Goal: Information Seeking & Learning: Learn about a topic

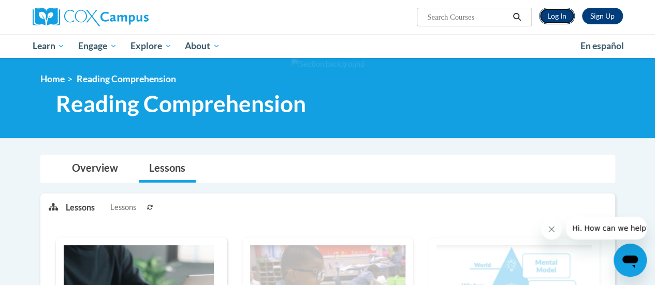
click at [559, 21] on link "Log In" at bounding box center [557, 16] width 36 height 17
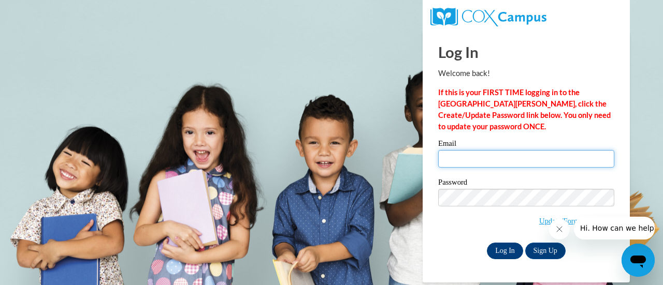
type input "[PERSON_NAME][EMAIL_ADDRESS][PERSON_NAME][DOMAIN_NAME]"
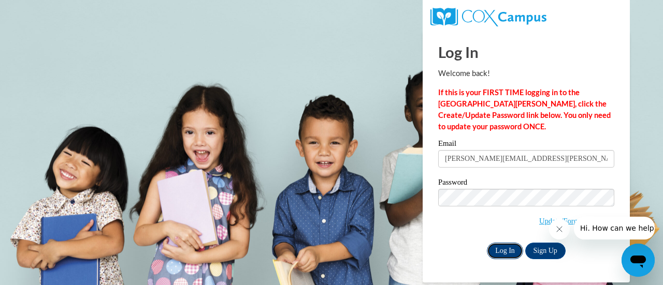
click at [505, 254] on input "Log In" at bounding box center [505, 251] width 36 height 17
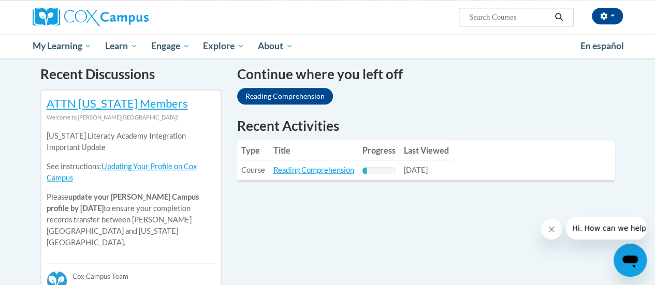
scroll to position [333, 0]
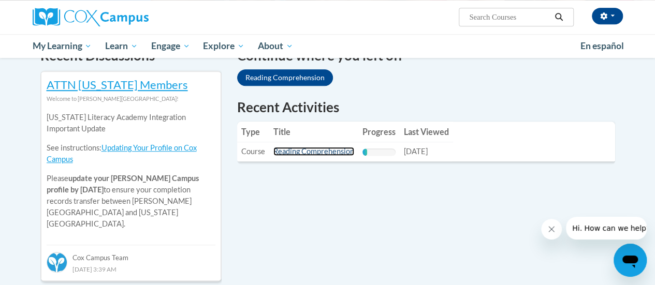
click at [304, 156] on link "Reading Comprehension" at bounding box center [313, 151] width 81 height 9
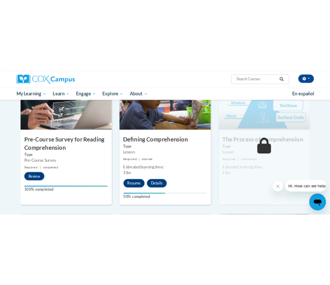
scroll to position [258, 0]
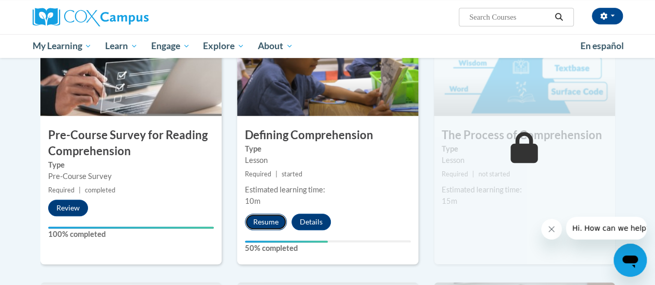
click at [263, 224] on button "Resume" at bounding box center [266, 222] width 42 height 17
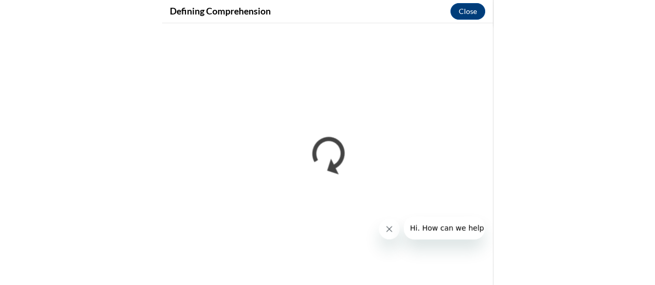
scroll to position [0, 0]
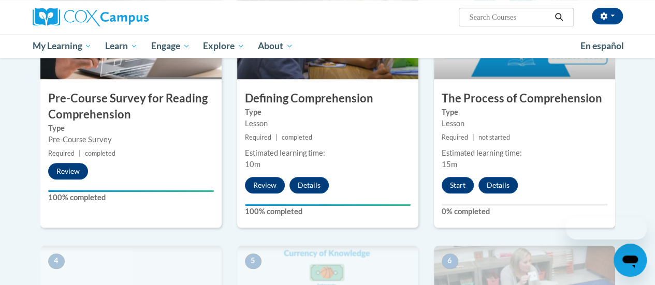
scroll to position [375, 0]
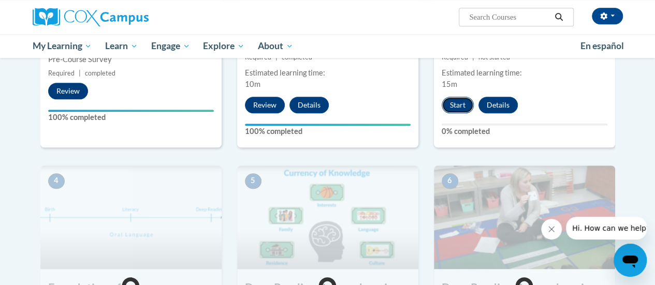
click at [446, 100] on button "Start" at bounding box center [458, 105] width 32 height 17
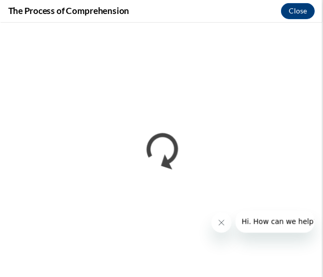
scroll to position [0, 0]
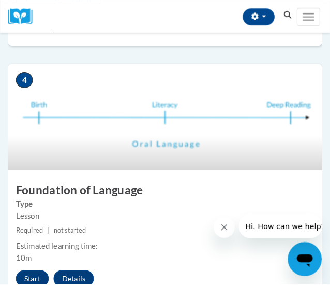
scroll to position [1083, 0]
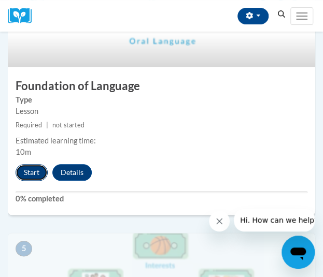
click at [30, 173] on button "Start" at bounding box center [32, 172] width 32 height 17
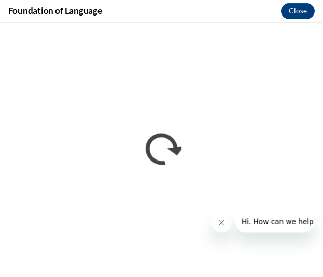
scroll to position [0, 0]
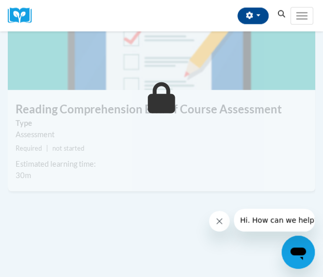
scroll to position [2540, 0]
